Goal: Transaction & Acquisition: Purchase product/service

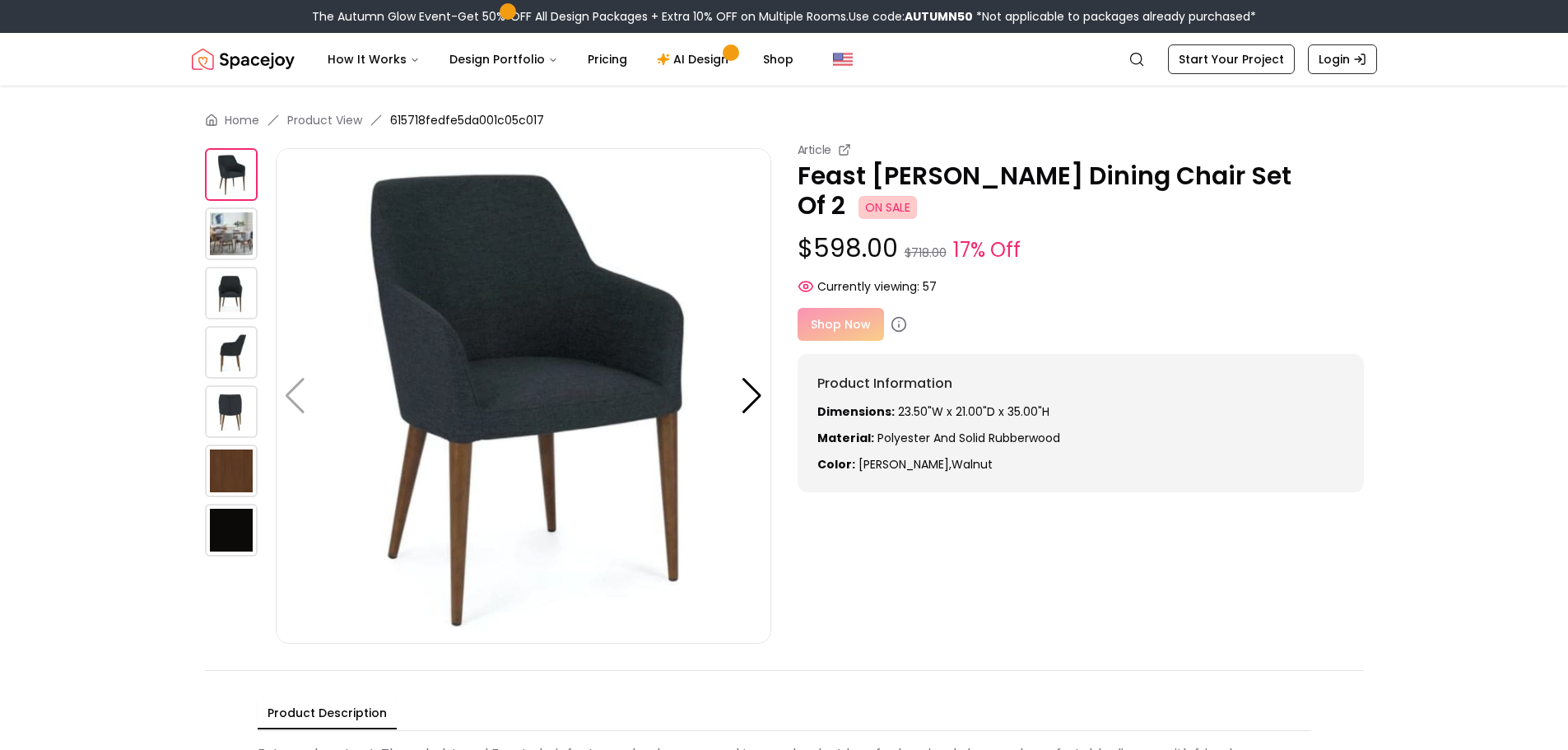
click at [824, 307] on div "Shop Now" at bounding box center [1081, 324] width 566 height 33
drag, startPoint x: 905, startPoint y: 14, endPoint x: 970, endPoint y: 16, distance: 65.0
click at [970, 16] on div "The Autumn Glow Event-Get 50% OFF All Design Packages + Extra 10% OFF on Multip…" at bounding box center [784, 16] width 944 height 16
copy b "AUTUMN50"
click at [1185, 278] on div "Currently viewing: 57" at bounding box center [1081, 286] width 566 height 16
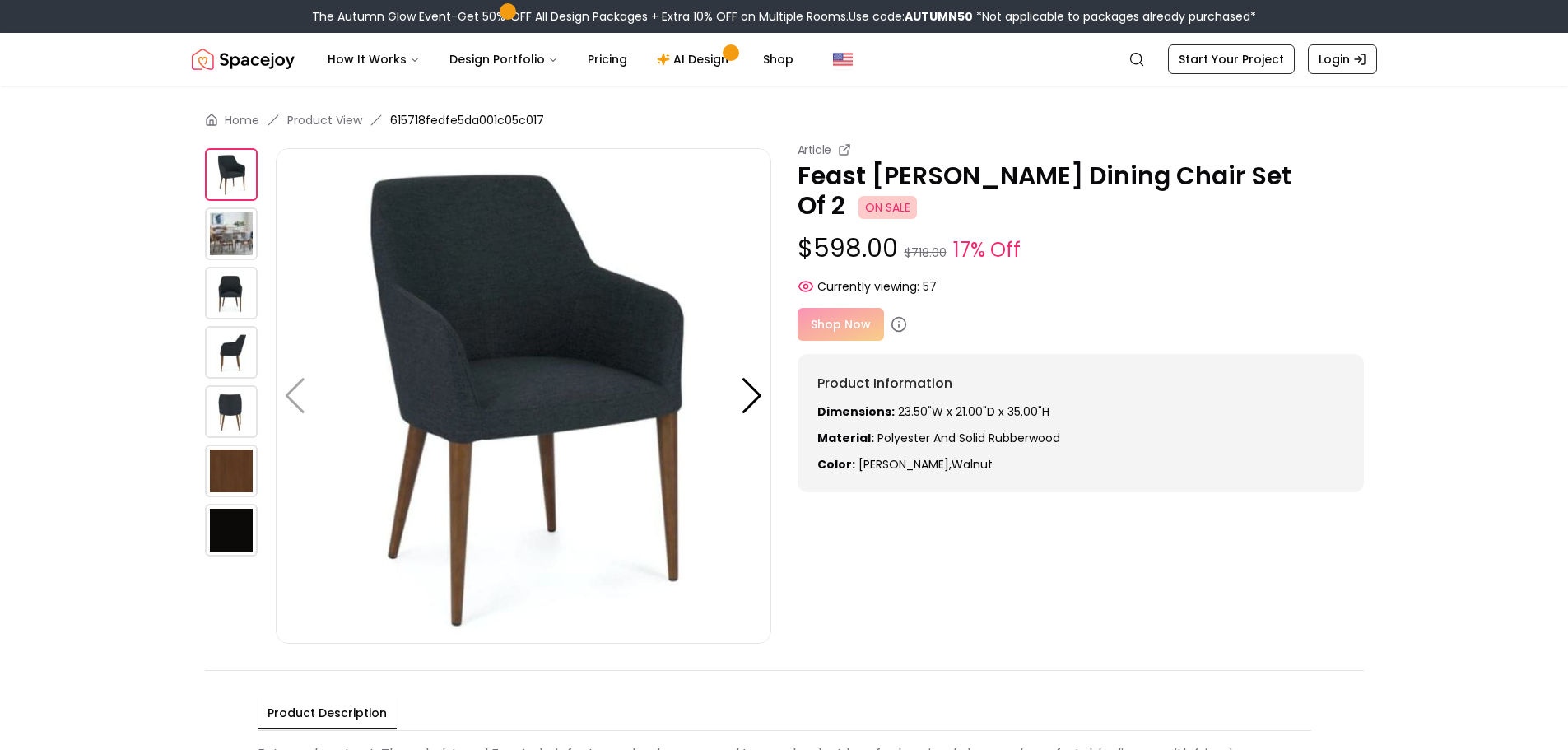
click at [876, 307] on div "Shop Now" at bounding box center [1081, 324] width 566 height 33
click at [1053, 307] on div "Shop Now" at bounding box center [1081, 324] width 566 height 33
click at [917, 196] on span "ON SALE" at bounding box center [887, 208] width 58 height 23
click at [853, 307] on div "Shop Now" at bounding box center [1081, 324] width 566 height 33
click at [1250, 58] on link "Start Your Project" at bounding box center [1231, 59] width 127 height 30
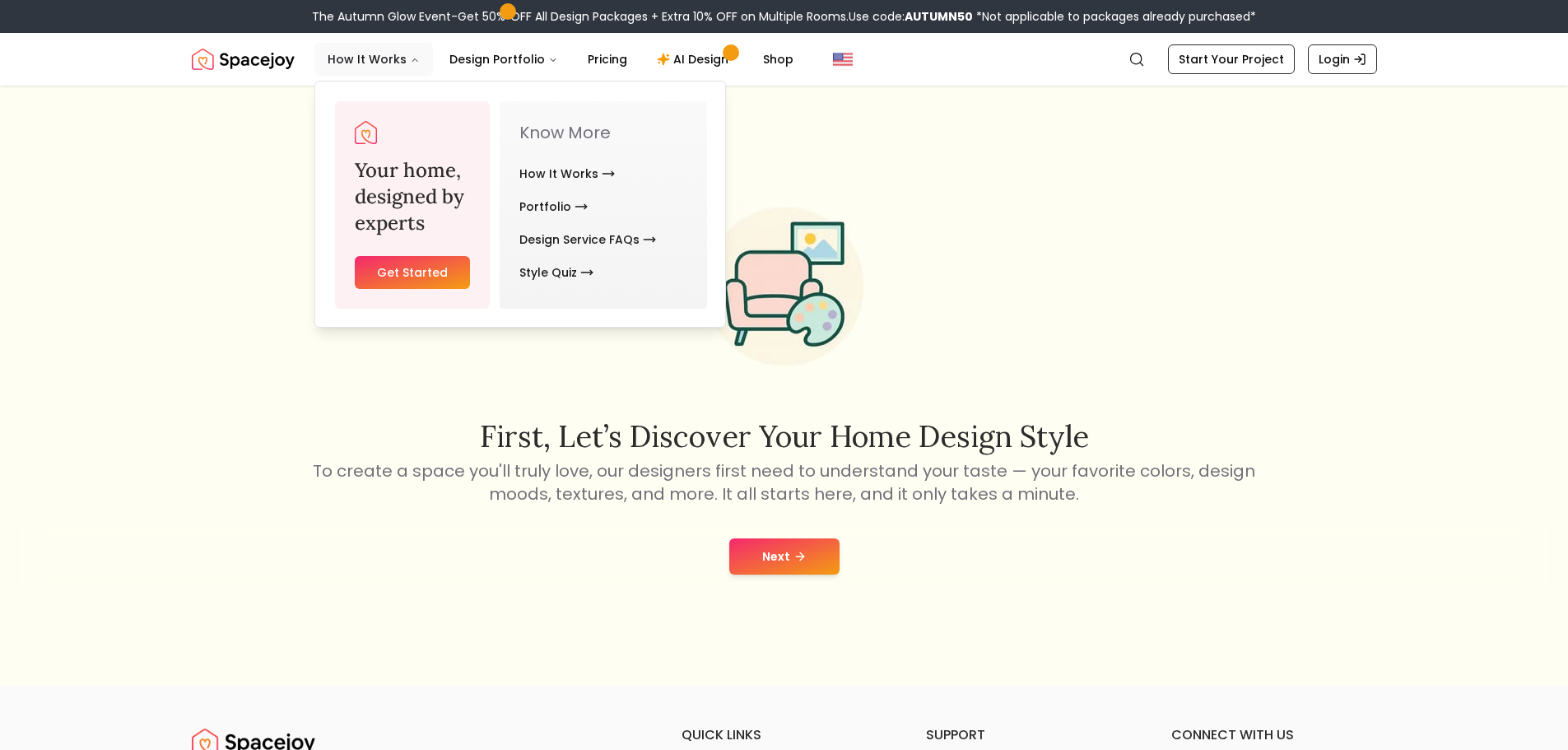
click at [390, 64] on button "How It Works" at bounding box center [373, 59] width 119 height 33
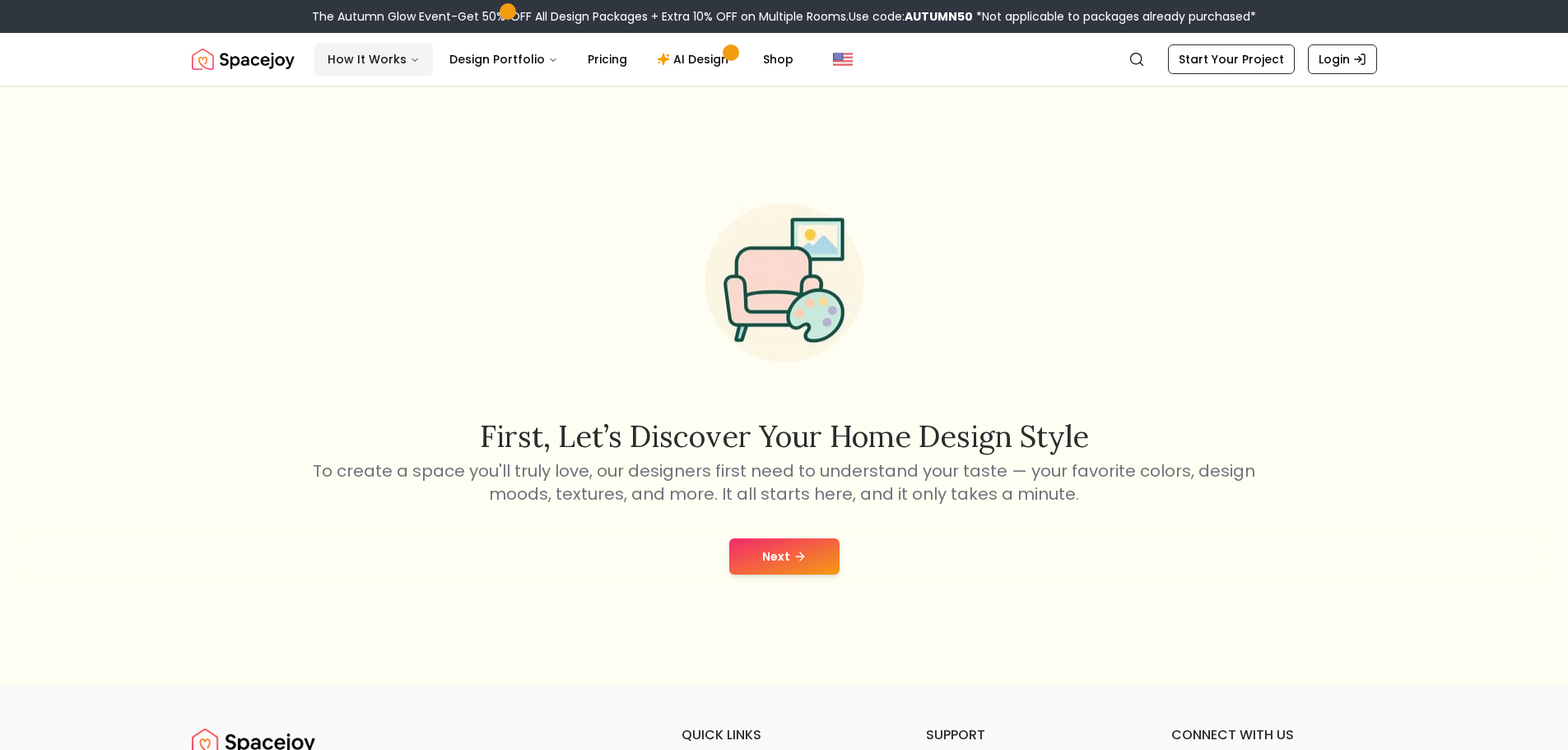
click at [390, 64] on button "How It Works" at bounding box center [373, 59] width 119 height 33
drag, startPoint x: 142, startPoint y: 273, endPoint x: 189, endPoint y: 114, distance: 165.8
click at [143, 272] on div "First, let’s discover your home design style To create a space you'll truly lov…" at bounding box center [784, 386] width 1568 height 600
